Goal: Task Accomplishment & Management: Manage account settings

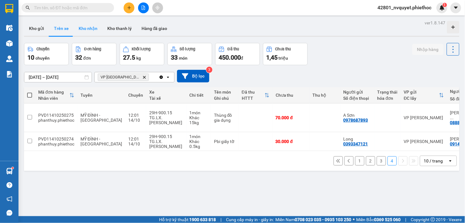
click at [90, 34] on button "Kho nhận" at bounding box center [88, 28] width 29 height 15
type input "[DATE] – [DATE]"
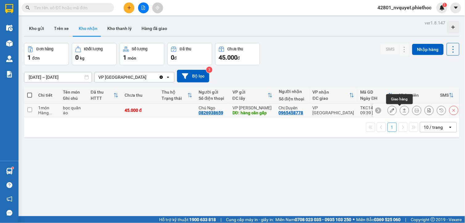
click at [402, 109] on button at bounding box center [404, 110] width 9 height 11
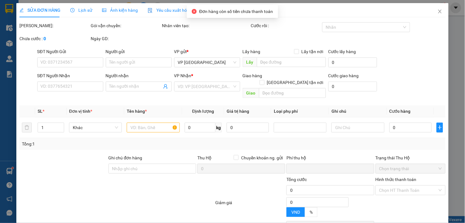
type input "0826938659"
type input "Chú Ngọ"
type input "hàng cần gấp"
type input "0965458778"
type input "Chị Duyên"
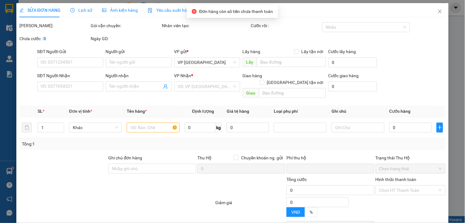
type input "0"
type input "45.000"
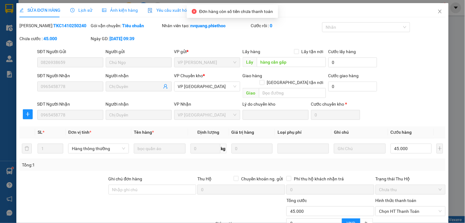
scroll to position [48, 0]
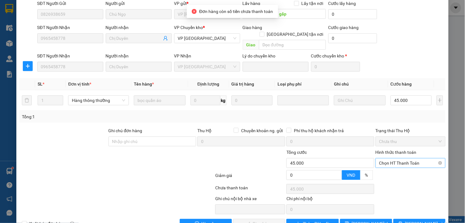
drag, startPoint x: 388, startPoint y: 155, endPoint x: 389, endPoint y: 162, distance: 7.2
click at [388, 158] on span "Chọn HT Thanh Toán" at bounding box center [410, 162] width 63 height 9
click at [387, 168] on div "Tại văn phòng" at bounding box center [407, 168] width 62 height 7
type input "0"
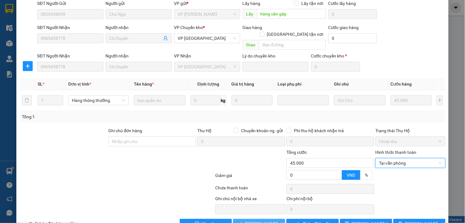
click at [272, 220] on span "[PERSON_NAME] và Giao hàng" at bounding box center [274, 223] width 59 height 7
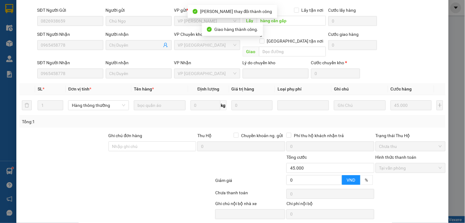
scroll to position [7, 0]
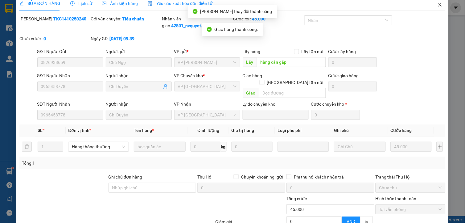
click at [439, 4] on span "Close" at bounding box center [439, 4] width 17 height 17
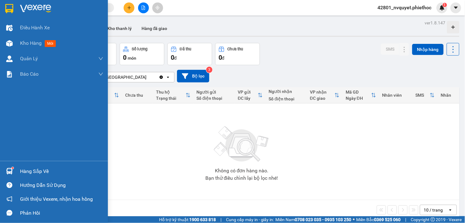
drag, startPoint x: 8, startPoint y: 171, endPoint x: 18, endPoint y: 170, distance: 9.7
click at [8, 171] on img at bounding box center [9, 171] width 6 height 6
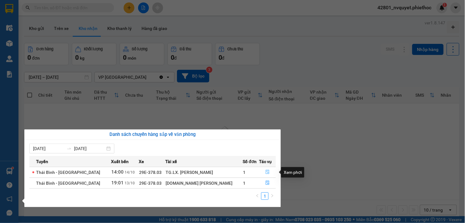
click at [260, 171] on button "button" at bounding box center [267, 172] width 16 height 10
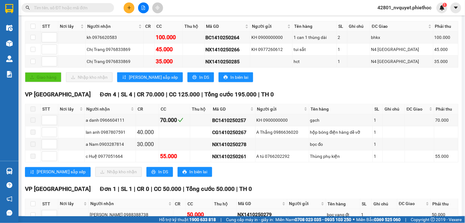
scroll to position [146, 0]
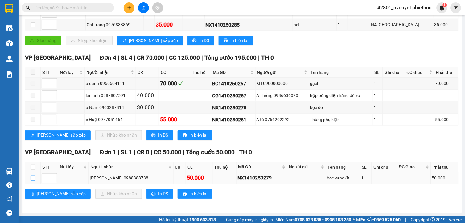
click at [32, 178] on input "checkbox" at bounding box center [33, 177] width 5 height 5
checkbox input "true"
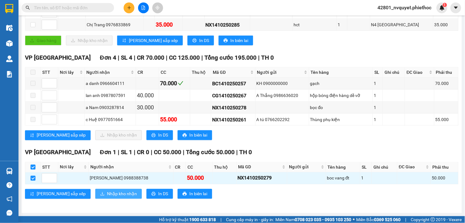
click at [107, 192] on span "Nhập kho nhận" at bounding box center [122, 193] width 30 height 7
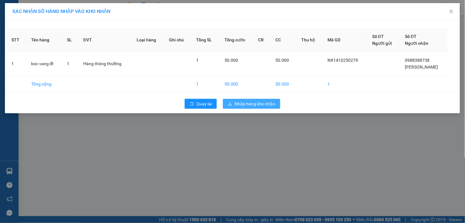
click at [252, 102] on span "Nhập hàng kho nhận" at bounding box center [255, 103] width 41 height 7
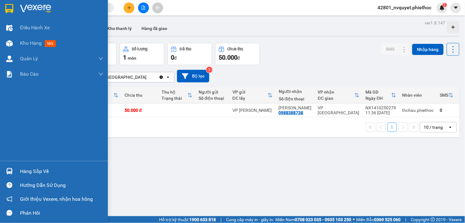
click at [14, 171] on div "Hàng sắp về" at bounding box center [54, 171] width 108 height 14
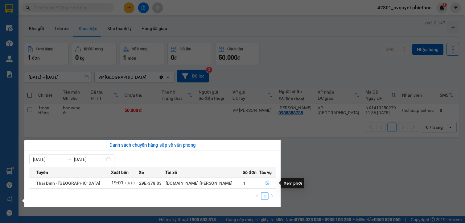
click at [259, 181] on button "button" at bounding box center [267, 183] width 16 height 10
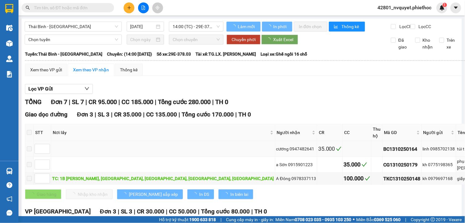
type input "[DATE]"
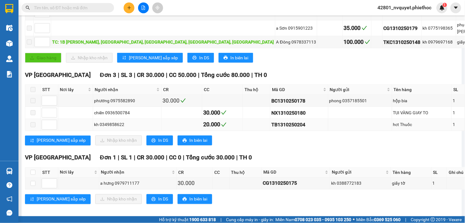
scroll to position [158, 0]
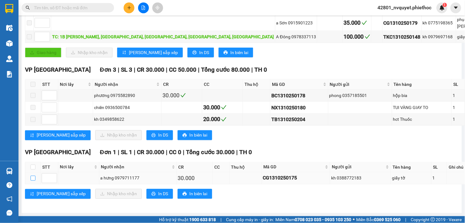
click at [34, 178] on input "checkbox" at bounding box center [33, 177] width 5 height 5
checkbox input "true"
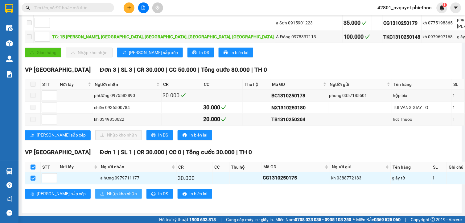
click at [95, 191] on button "Nhập kho nhận" at bounding box center [118, 194] width 47 height 10
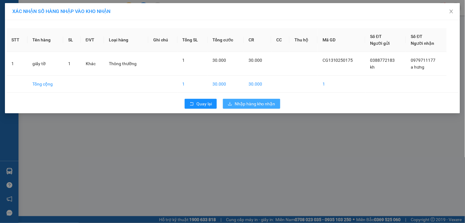
click at [238, 107] on button "Nhập hàng kho nhận" at bounding box center [251, 104] width 57 height 10
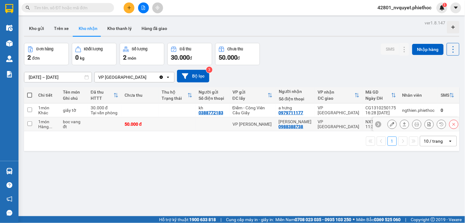
click at [400, 122] on button at bounding box center [404, 124] width 9 height 11
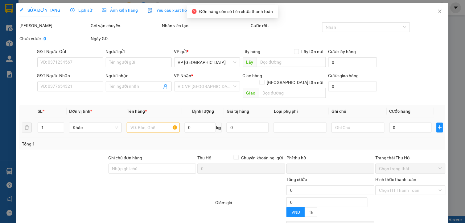
type input "0988388738"
type input "[PERSON_NAME]"
type input "0"
type input "50.000"
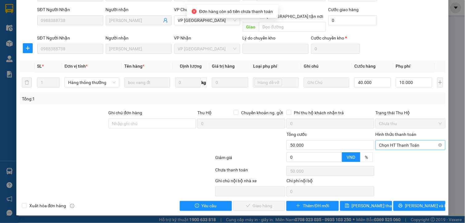
scroll to position [59, 0]
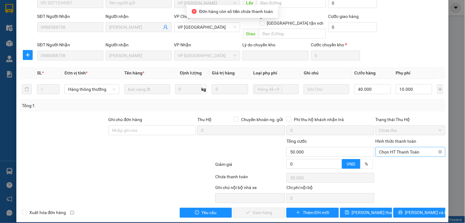
click at [383, 147] on span "Chọn HT Thanh Toán" at bounding box center [410, 151] width 63 height 9
drag, startPoint x: 389, startPoint y: 157, endPoint x: 288, endPoint y: 189, distance: 105.3
click at [388, 157] on div "Tại văn phòng" at bounding box center [407, 157] width 62 height 7
type input "0"
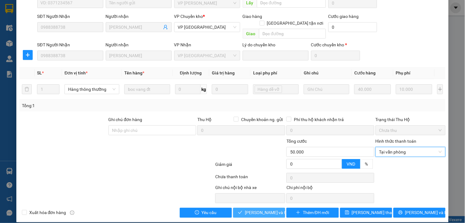
click at [264, 208] on button "[PERSON_NAME] và Giao hàng" at bounding box center [259, 213] width 52 height 10
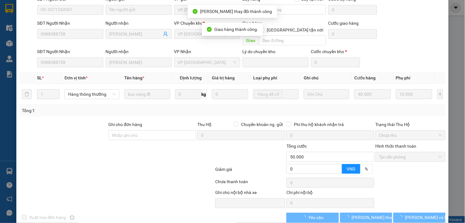
scroll to position [64, 0]
